Goal: Task Accomplishment & Management: Use online tool/utility

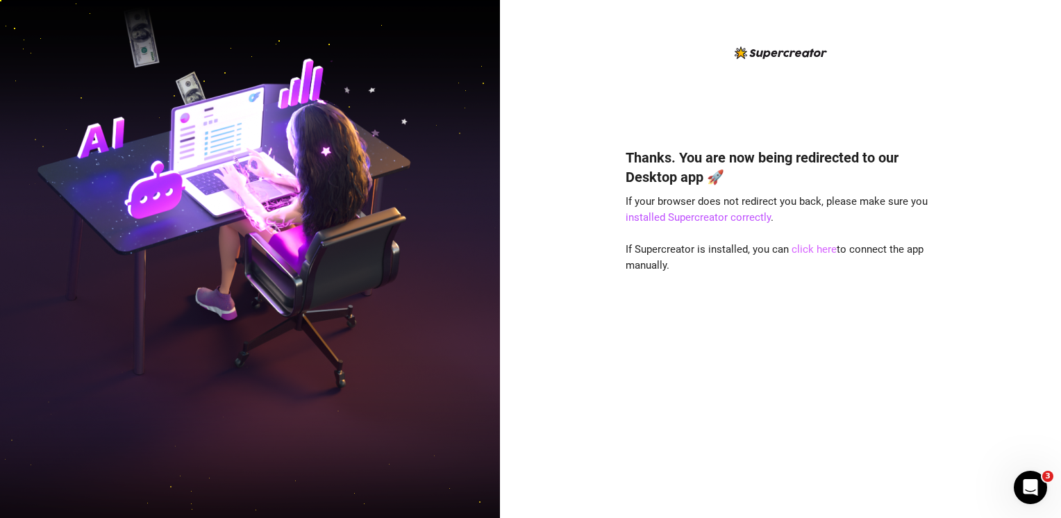
click at [812, 249] on link "click here" at bounding box center [813, 249] width 45 height 12
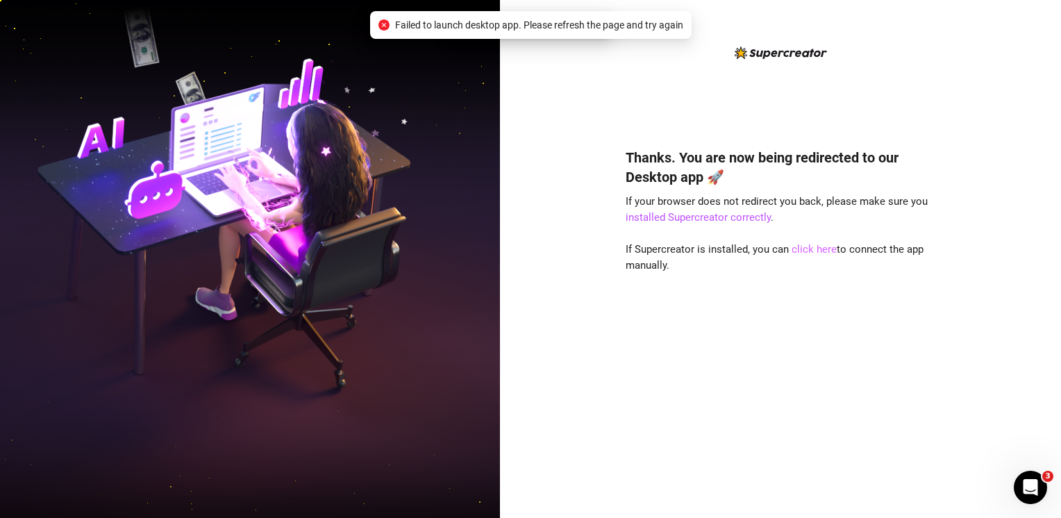
click at [812, 249] on link "click here" at bounding box center [813, 249] width 45 height 12
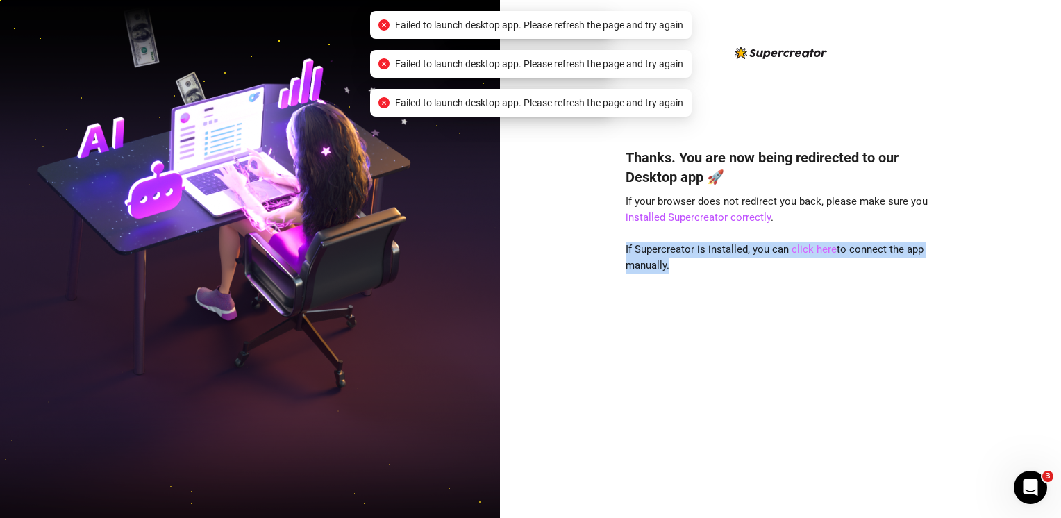
click at [812, 249] on link "click here" at bounding box center [813, 249] width 45 height 12
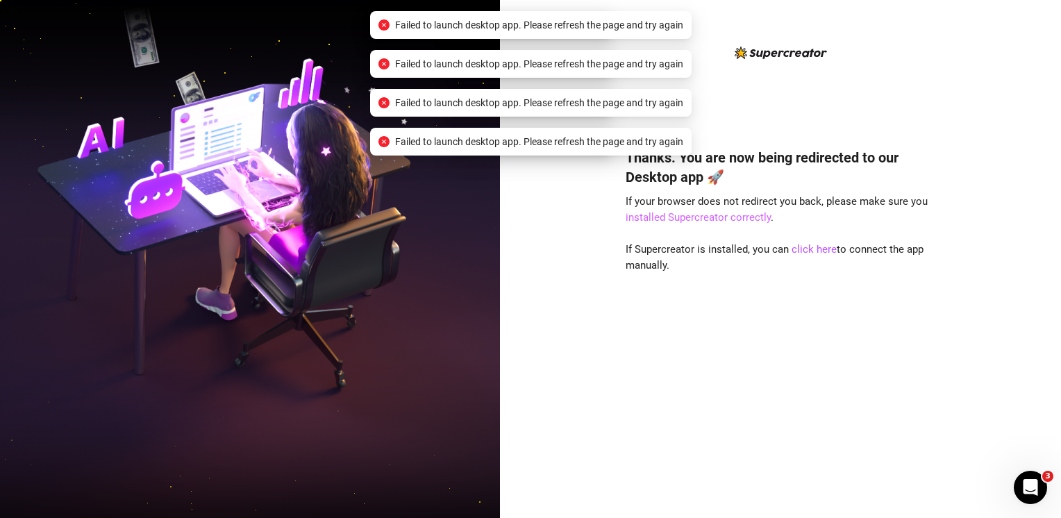
drag, startPoint x: 812, startPoint y: 249, endPoint x: 723, endPoint y: 218, distance: 94.6
click at [723, 218] on link "installed Supercreator correctly" at bounding box center [698, 217] width 145 height 12
